Goal: Task Accomplishment & Management: Manage account settings

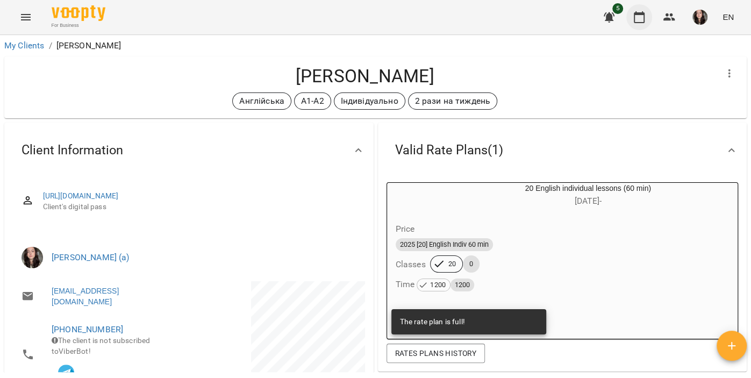
click at [631, 19] on button "button" at bounding box center [639, 17] width 26 height 26
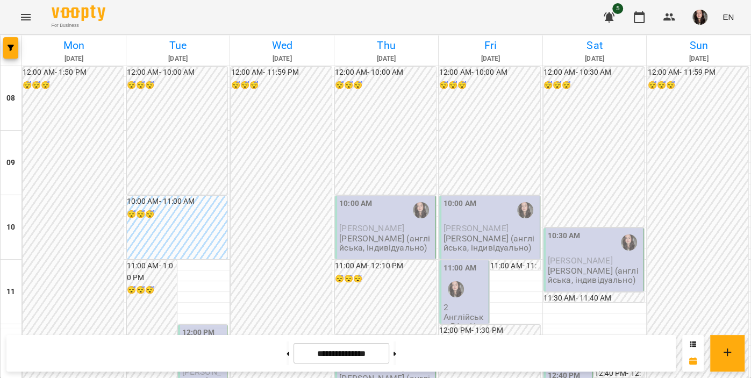
scroll to position [571, 0]
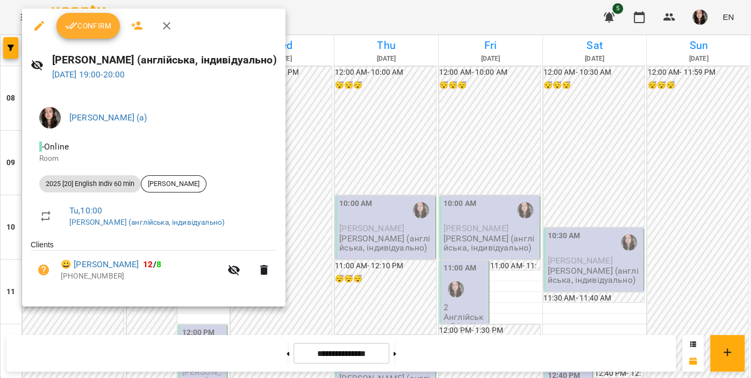
click at [91, 20] on span "Confirm" at bounding box center [88, 25] width 46 height 13
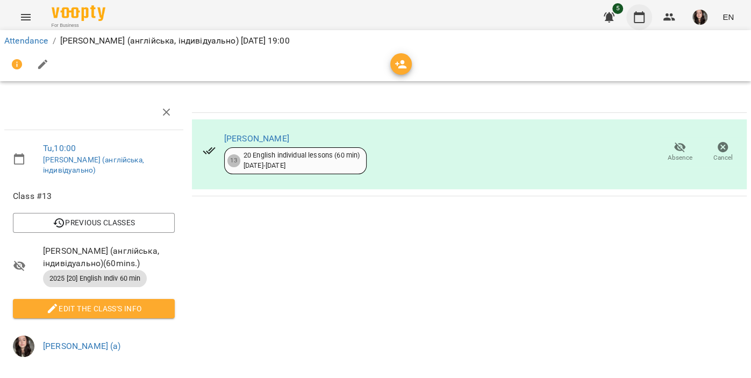
click at [641, 23] on icon "button" at bounding box center [639, 17] width 11 height 12
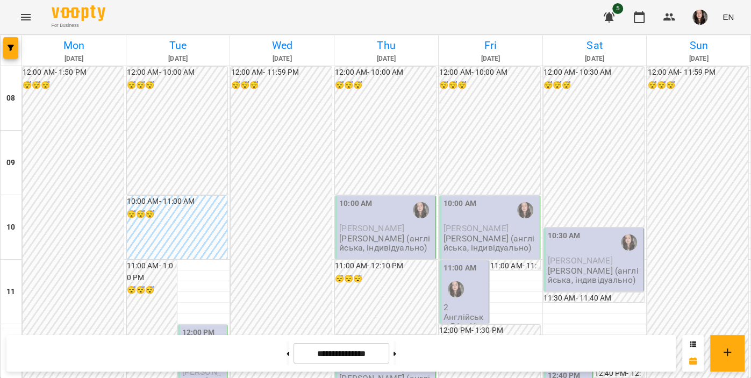
scroll to position [704, 0]
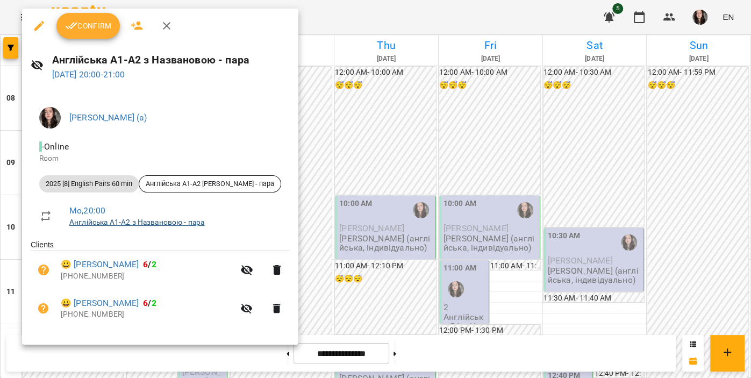
click at [112, 220] on link "Англійська А1-А2 з Названовою - пара" at bounding box center [136, 222] width 135 height 9
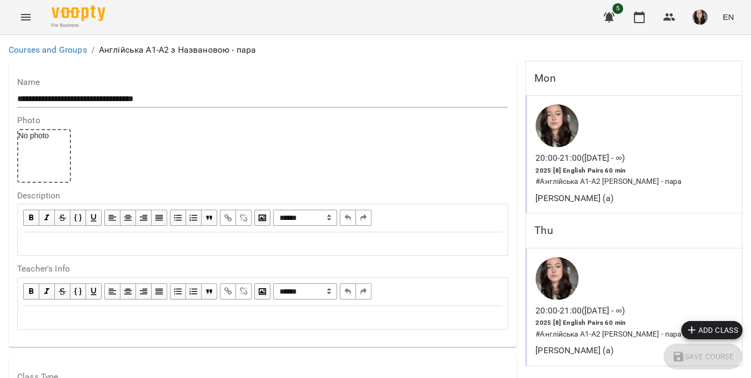
scroll to position [875, 0]
